Goal: Information Seeking & Learning: Learn about a topic

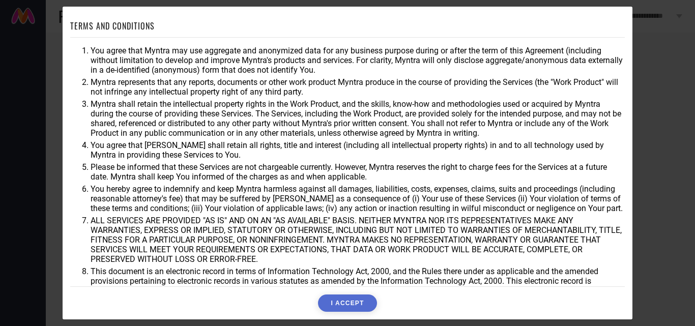
click at [333, 299] on button "I ACCEPT" at bounding box center [347, 303] width 59 height 17
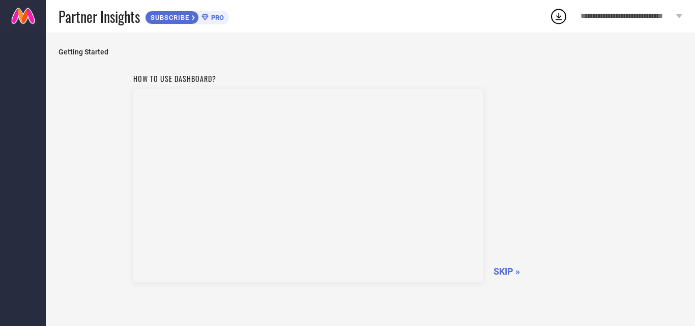
click at [512, 273] on span "SKIP »" at bounding box center [506, 271] width 26 height 11
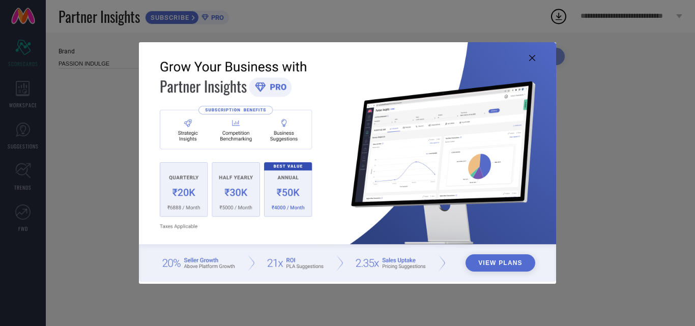
type input "All"
click at [532, 56] on icon at bounding box center [532, 58] width 6 height 6
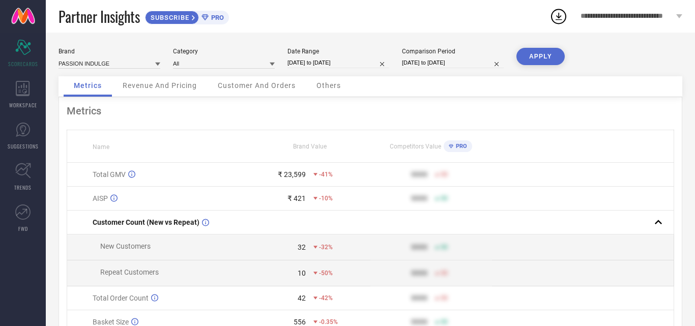
select select "6"
select select "2025"
select select "7"
select select "2025"
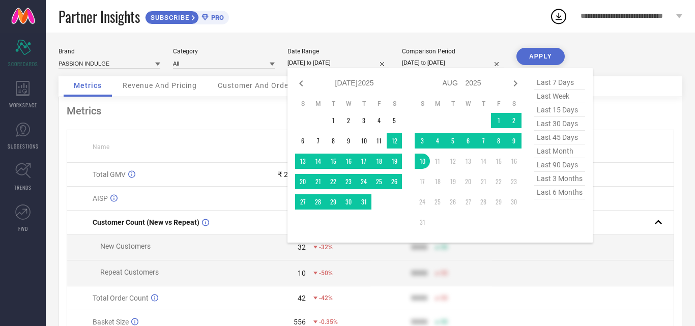
click at [346, 62] on input "[DATE] to [DATE]" at bounding box center [338, 62] width 102 height 11
click at [303, 86] on icon at bounding box center [301, 83] width 12 height 12
select select "5"
select select "2025"
select select "6"
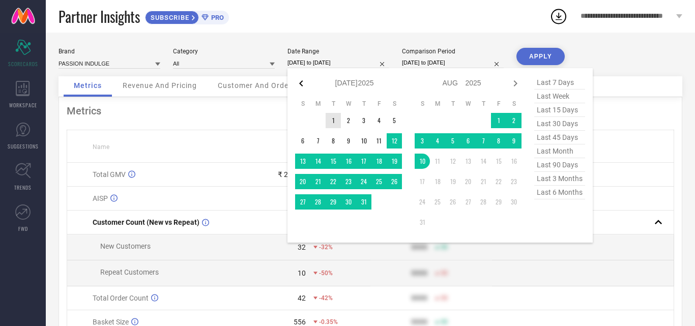
select select "2025"
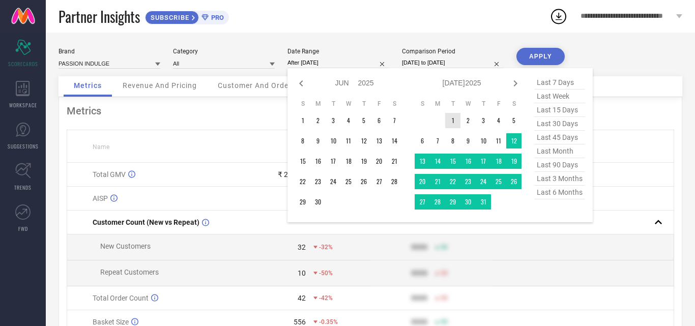
click at [458, 119] on td "1" at bounding box center [452, 120] width 15 height 15
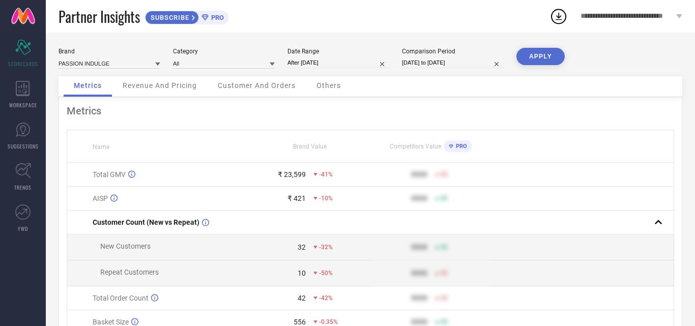
type input "[DATE] to [DATE]"
click at [156, 90] on div "Revenue And Pricing" at bounding box center [159, 86] width 95 height 20
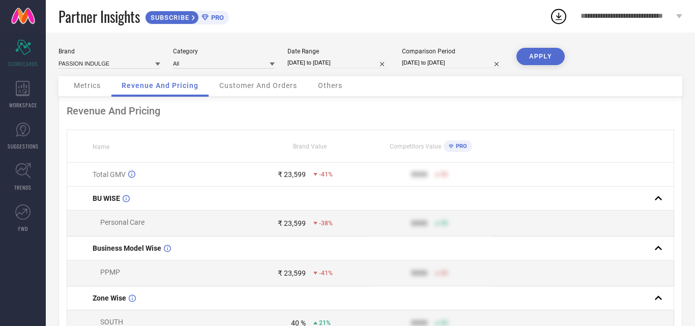
click at [271, 89] on span "Customer And Orders" at bounding box center [258, 85] width 78 height 8
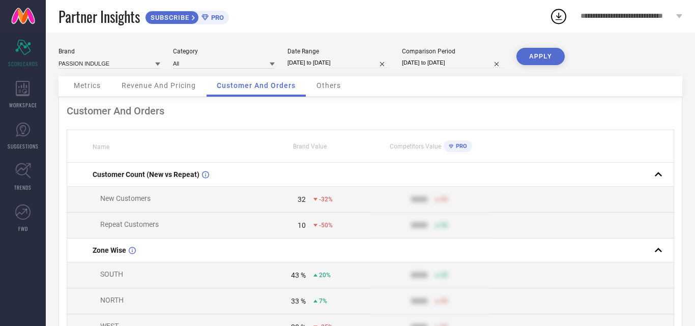
click at [154, 82] on span "Revenue And Pricing" at bounding box center [159, 85] width 74 height 8
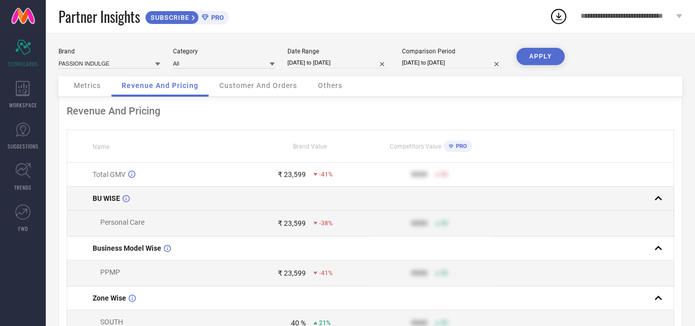
click at [637, 199] on div at bounding box center [578, 198] width 173 height 14
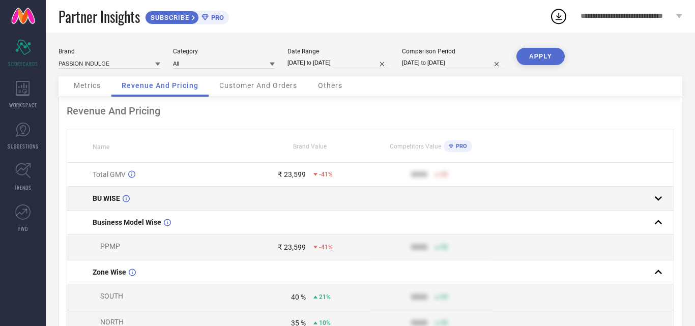
click at [637, 199] on div at bounding box center [578, 198] width 173 height 14
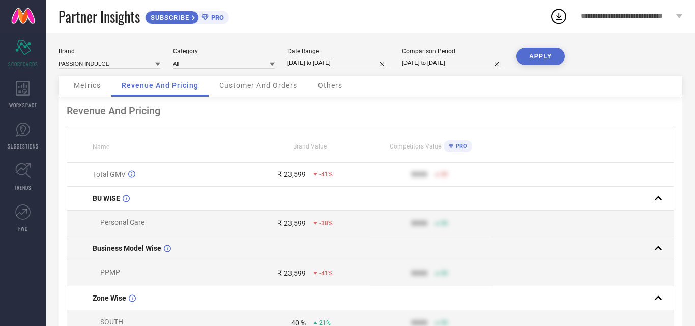
click at [652, 250] on rect at bounding box center [658, 248] width 14 height 14
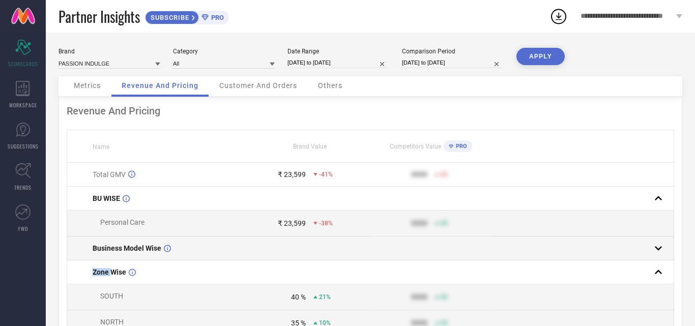
click at [652, 250] on rect at bounding box center [658, 248] width 14 height 14
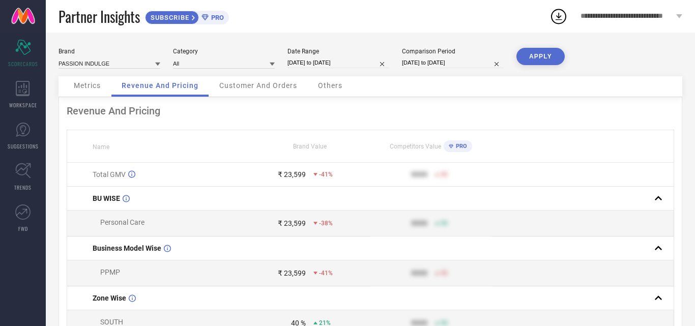
click at [238, 80] on div "Customer And Orders" at bounding box center [258, 86] width 98 height 20
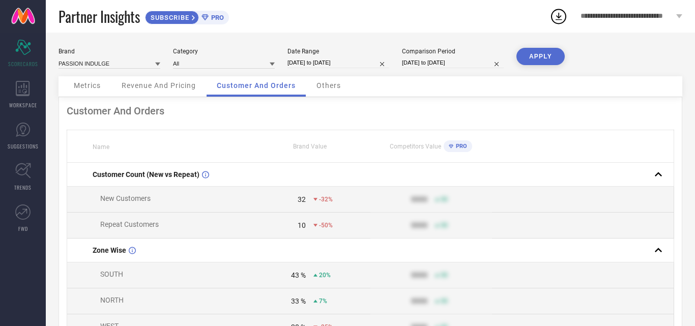
click at [137, 88] on span "Revenue And Pricing" at bounding box center [159, 85] width 74 height 8
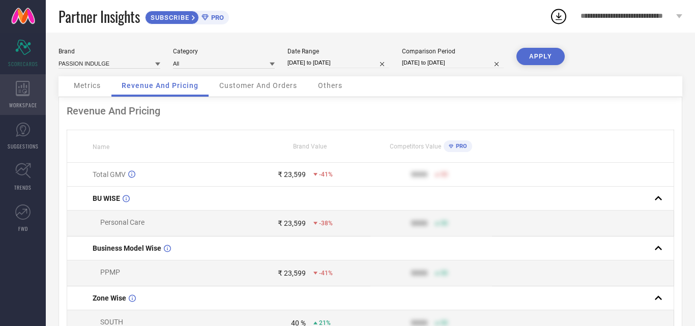
click at [17, 85] on icon at bounding box center [23, 88] width 14 height 15
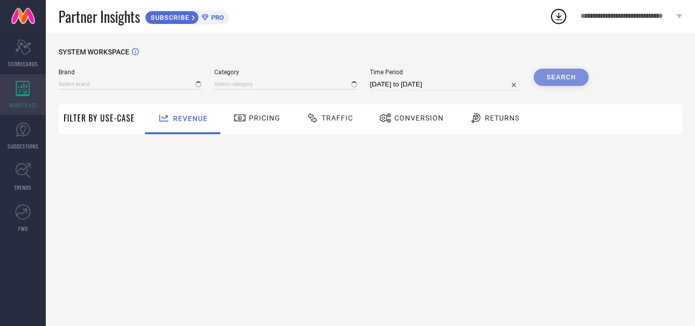
type input "PASSION INDULGE"
type input "All"
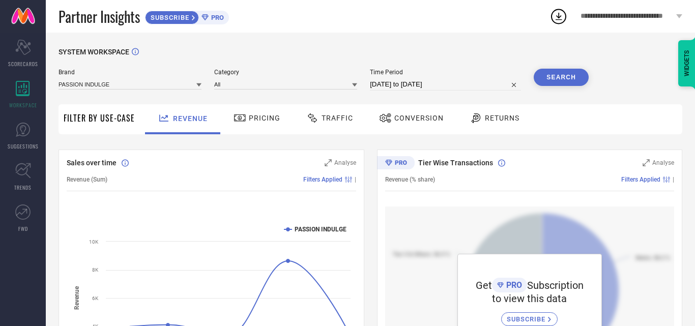
click at [249, 122] on span "Pricing" at bounding box center [265, 118] width 32 height 8
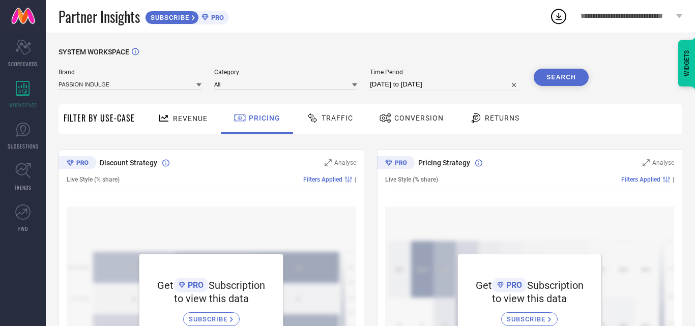
click at [202, 114] on span "Revenue" at bounding box center [190, 118] width 35 height 8
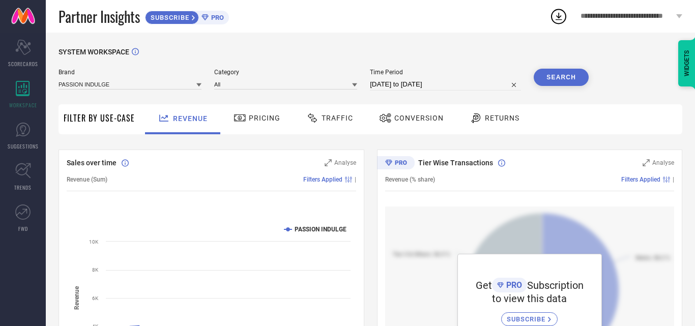
click at [336, 118] on span "Traffic" at bounding box center [338, 118] width 32 height 8
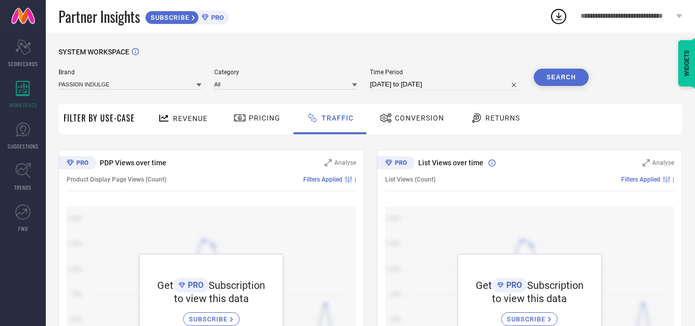
click at [419, 119] on span "Conversion" at bounding box center [419, 118] width 49 height 8
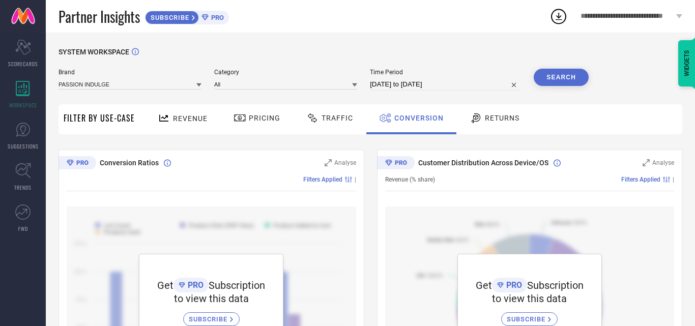
click at [470, 116] on icon at bounding box center [476, 118] width 13 height 12
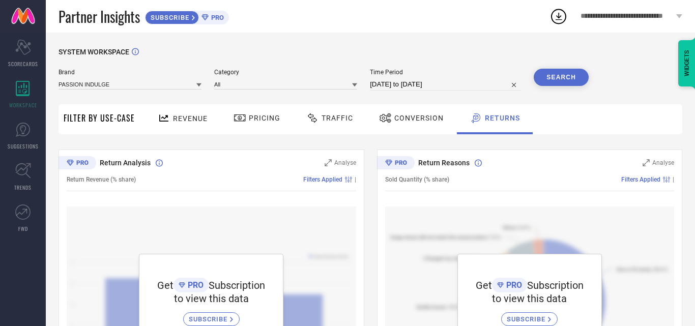
click at [187, 122] on span "Revenue" at bounding box center [190, 118] width 35 height 8
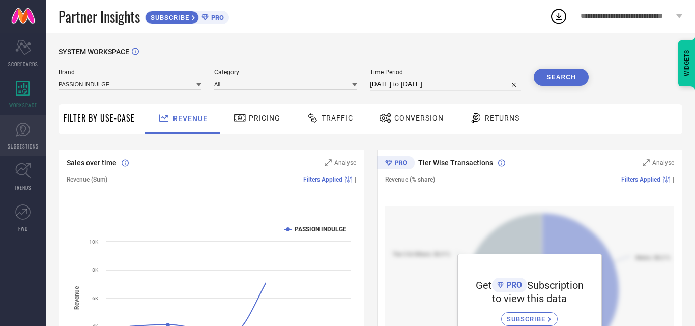
click at [19, 136] on icon at bounding box center [22, 129] width 15 height 15
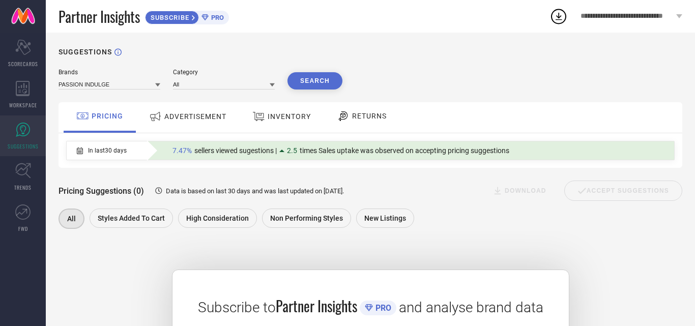
click at [215, 122] on div "ADVERTISEMENT" at bounding box center [188, 116] width 82 height 18
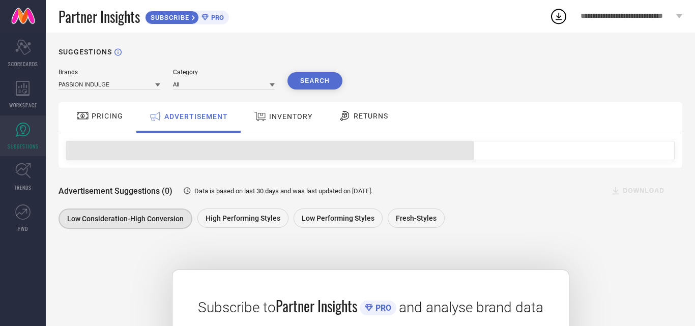
click at [289, 124] on div "INVENTORY" at bounding box center [283, 116] width 64 height 18
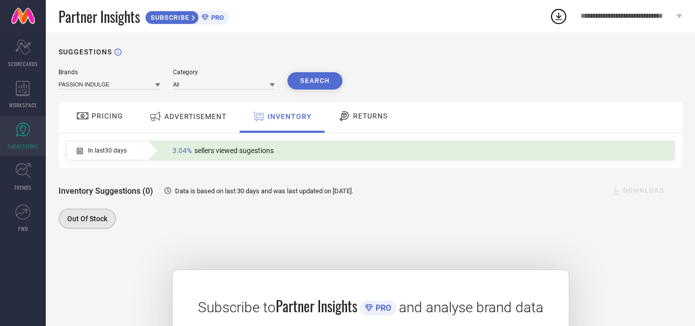
click at [362, 123] on div "RETURNS" at bounding box center [362, 115] width 55 height 17
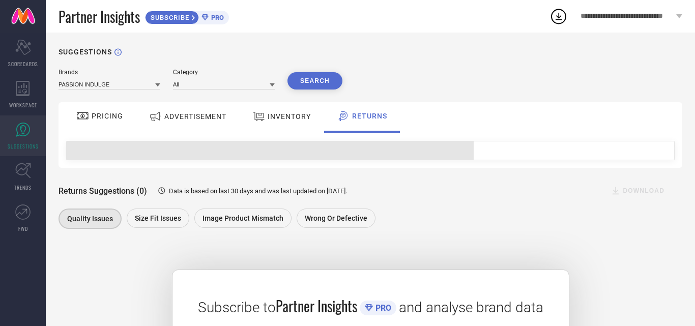
click at [89, 122] on icon at bounding box center [82, 116] width 13 height 12
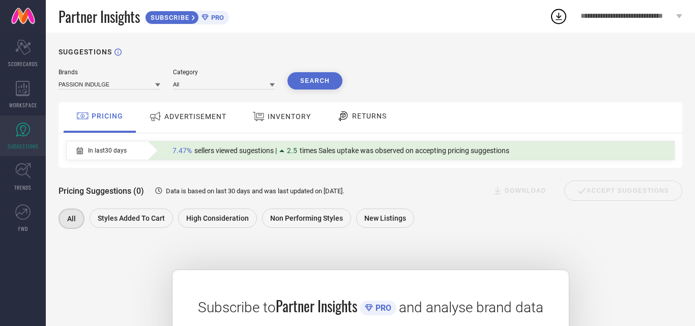
click at [164, 122] on div "ADVERTISEMENT" at bounding box center [188, 116] width 82 height 18
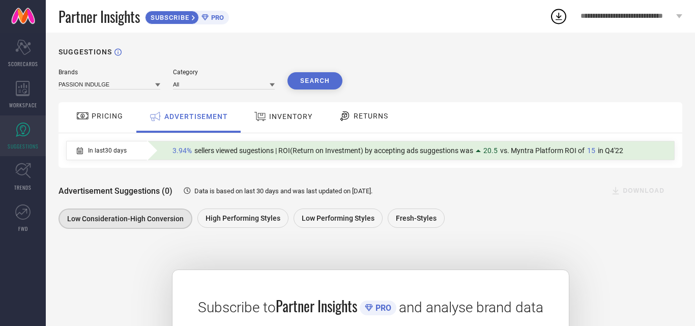
click at [102, 121] on div "PRICING" at bounding box center [100, 115] width 52 height 17
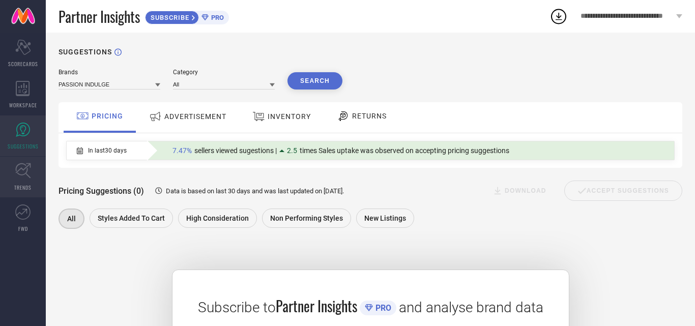
click at [14, 162] on link "TRENDS" at bounding box center [23, 177] width 46 height 41
